Goal: Find specific page/section: Find specific page/section

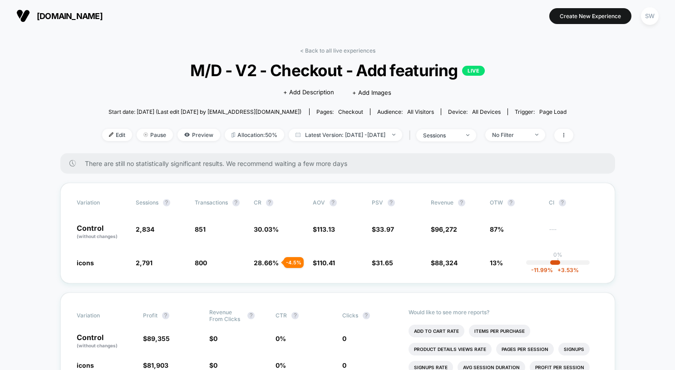
scroll to position [36, 0]
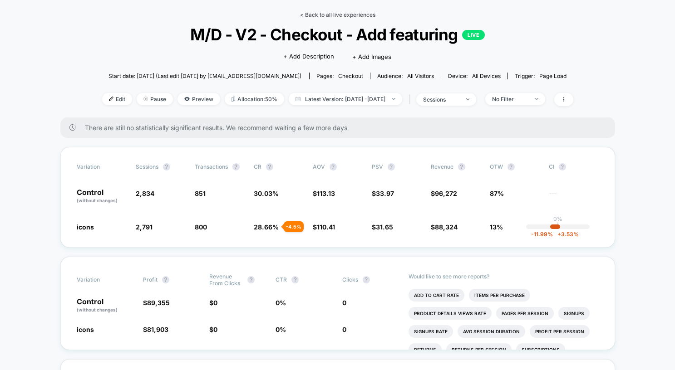
click at [322, 15] on link "< Back to all live experiences" at bounding box center [337, 14] width 75 height 7
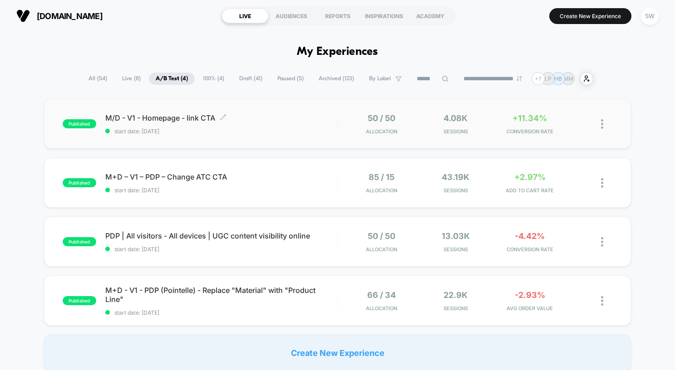
click at [306, 124] on div "M/D - V1 - Homepage - link CTA Click to edit experience details Click to edit e…" at bounding box center [221, 123] width 232 height 21
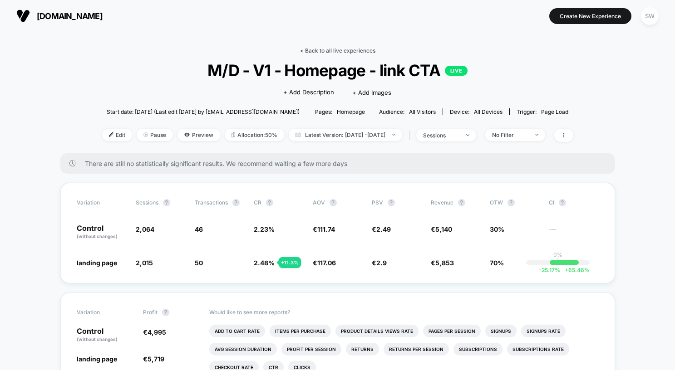
click at [328, 48] on link "< Back to all live experiences" at bounding box center [337, 50] width 75 height 7
